Goal: Task Accomplishment & Management: Manage account settings

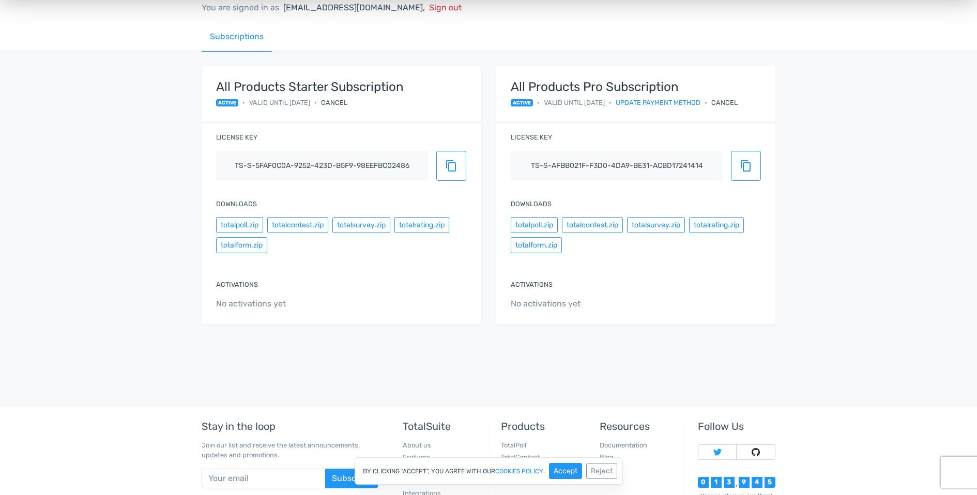
scroll to position [81, 0]
click at [738, 105] on div "Cancel" at bounding box center [724, 104] width 26 height 10
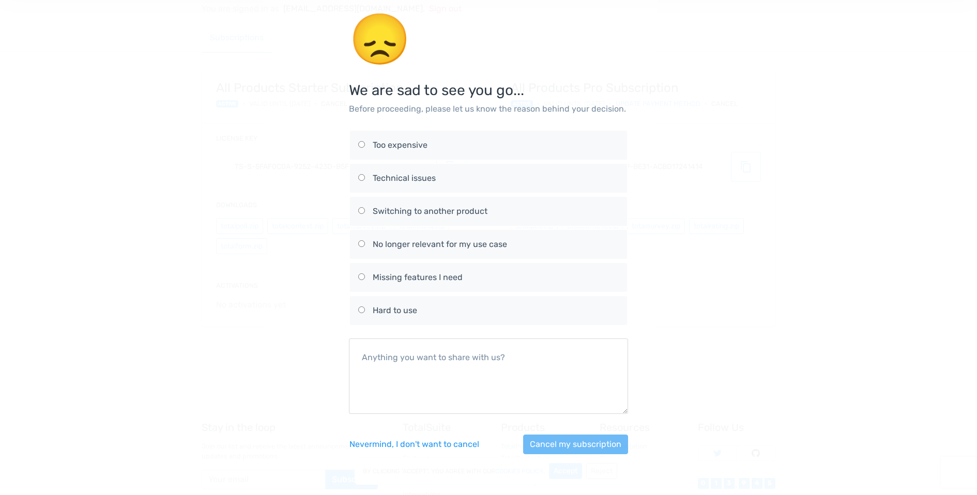
click at [404, 148] on div "Too expensive" at bounding box center [496, 145] width 246 height 12
click at [365, 148] on input "Too expensive" at bounding box center [361, 144] width 7 height 7
radio input "true"
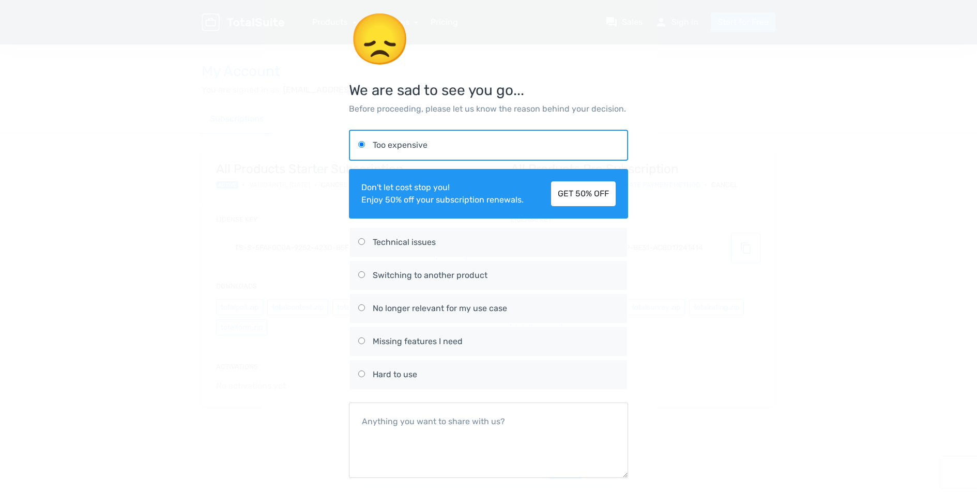
scroll to position [48, 0]
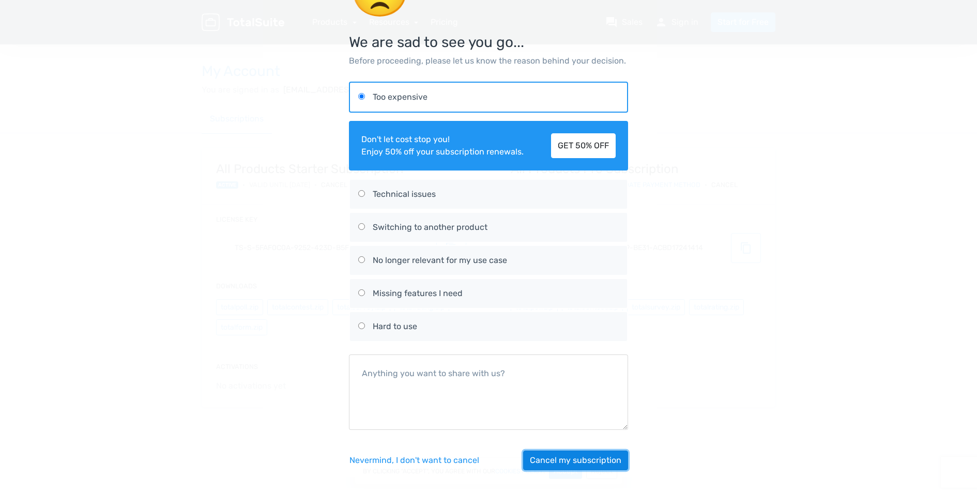
click at [576, 460] on button "Cancel my subscription" at bounding box center [575, 461] width 105 height 20
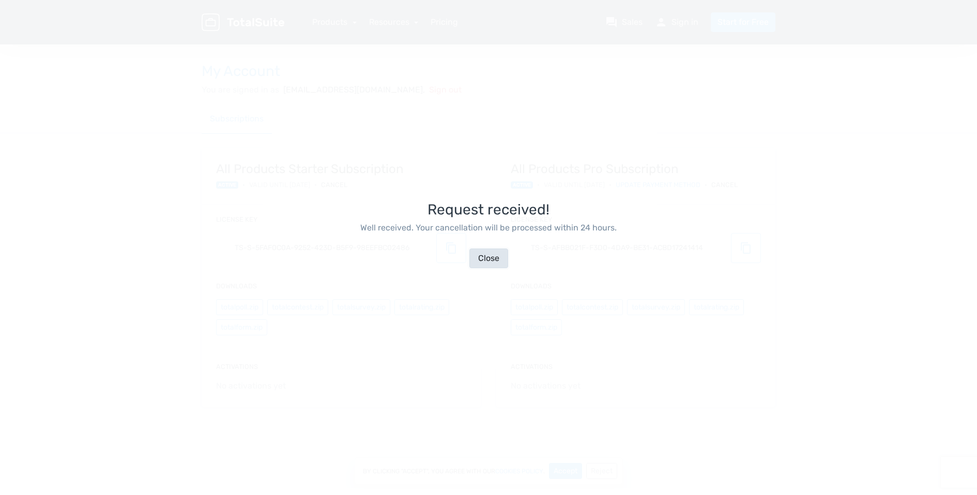
scroll to position [25, 0]
click at [489, 257] on button "Close" at bounding box center [488, 259] width 39 height 20
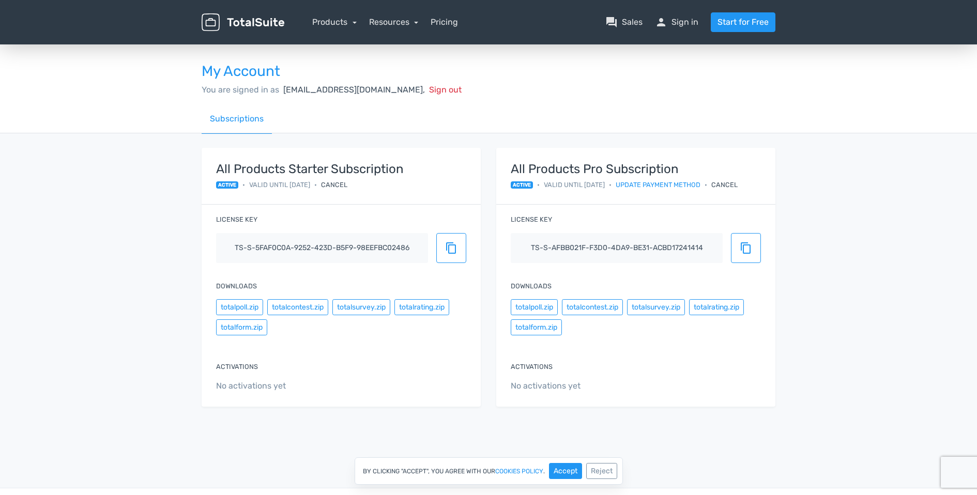
click at [347, 184] on div "Cancel" at bounding box center [334, 185] width 26 height 10
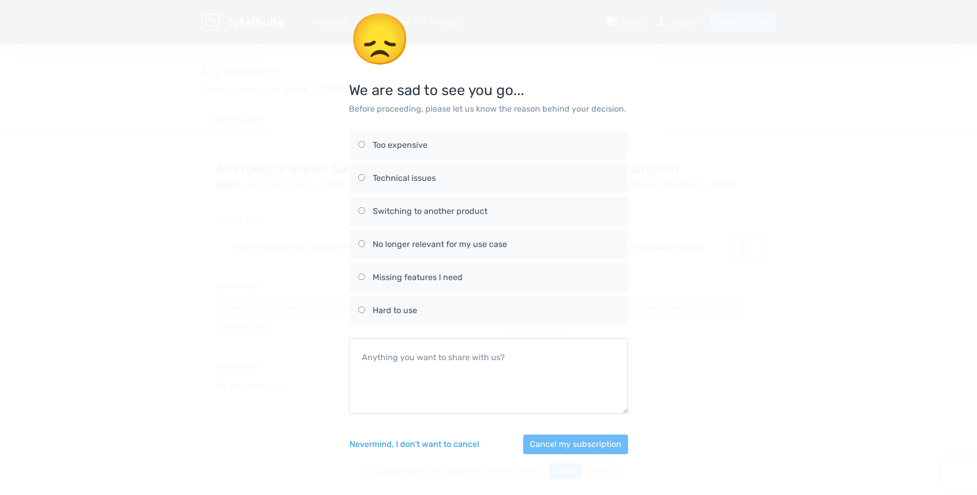
drag, startPoint x: 411, startPoint y: 275, endPoint x: 440, endPoint y: 291, distance: 32.6
click at [411, 275] on div "Missing features I need" at bounding box center [496, 277] width 246 height 12
click at [365, 275] on input "Missing features I need" at bounding box center [361, 276] width 7 height 7
radio input "true"
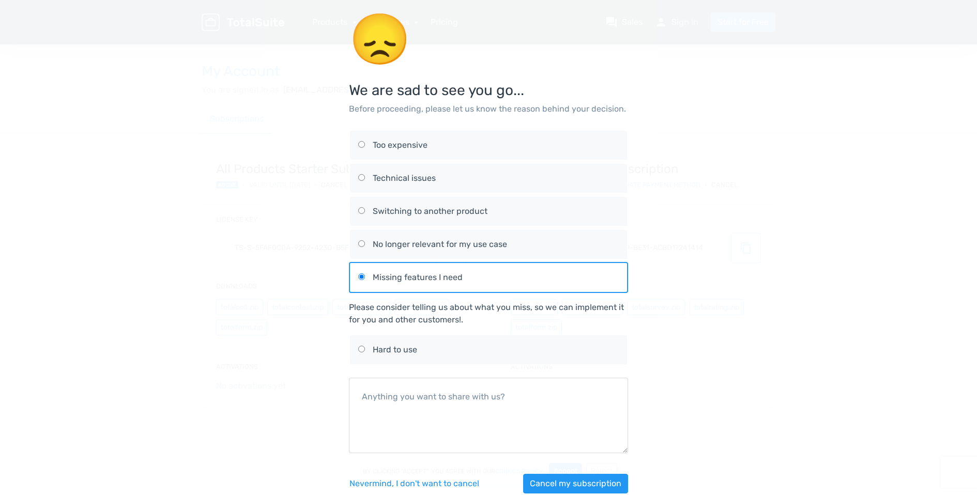
click at [383, 140] on div "Too expensive" at bounding box center [496, 145] width 246 height 12
click at [408, 149] on div "Too expensive" at bounding box center [496, 145] width 246 height 12
click at [365, 148] on input "Too expensive" at bounding box center [361, 144] width 7 height 7
radio input "true"
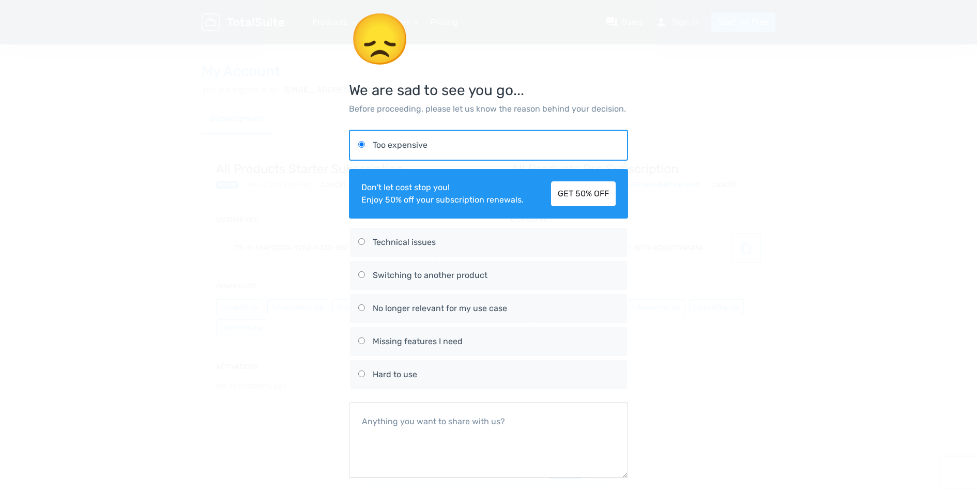
scroll to position [48, 0]
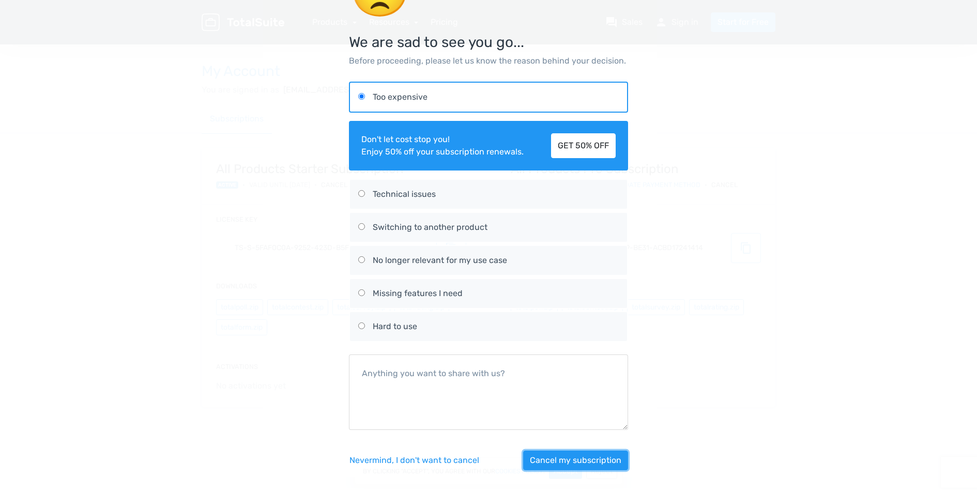
click at [595, 462] on button "Cancel my subscription" at bounding box center [575, 461] width 105 height 20
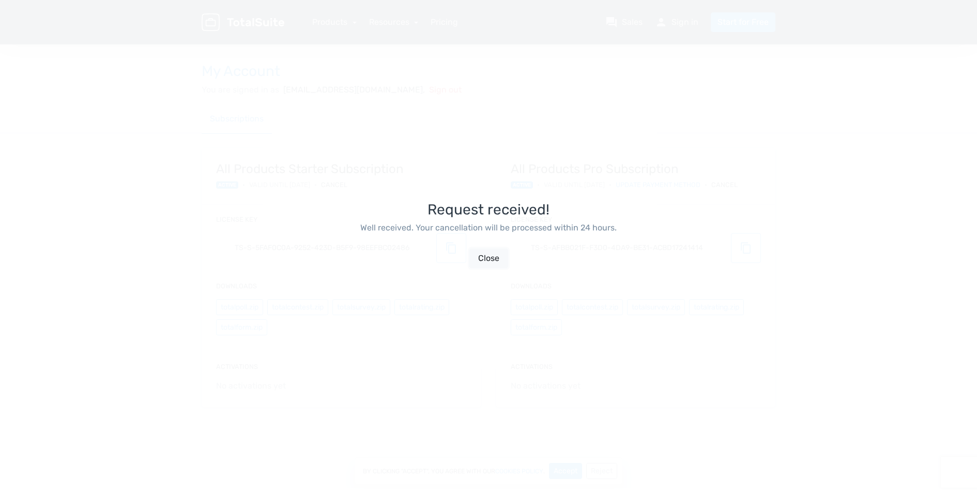
scroll to position [25, 0]
click at [484, 255] on button "Close" at bounding box center [488, 259] width 39 height 20
